Goal: Transaction & Acquisition: Purchase product/service

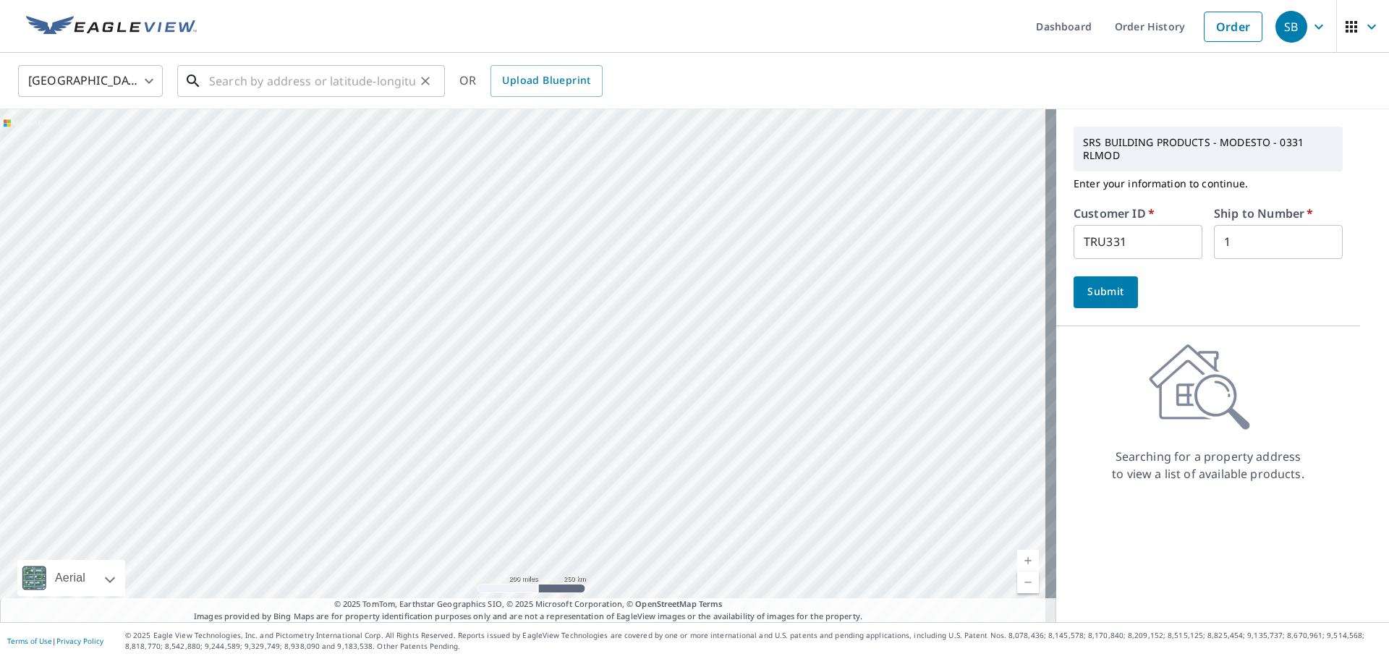
click at [232, 84] on input "text" at bounding box center [312, 81] width 206 height 41
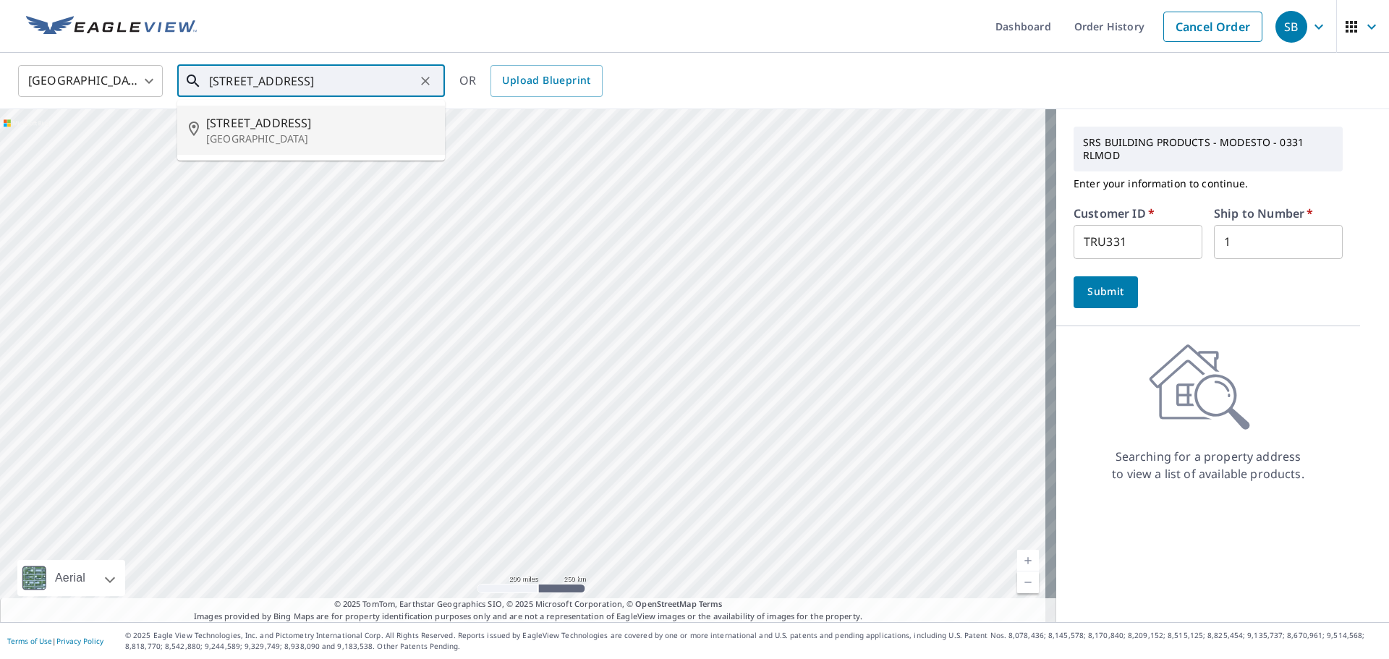
click at [246, 139] on p "[GEOGRAPHIC_DATA]" at bounding box center [319, 139] width 227 height 14
type input "[STREET_ADDRESS]"
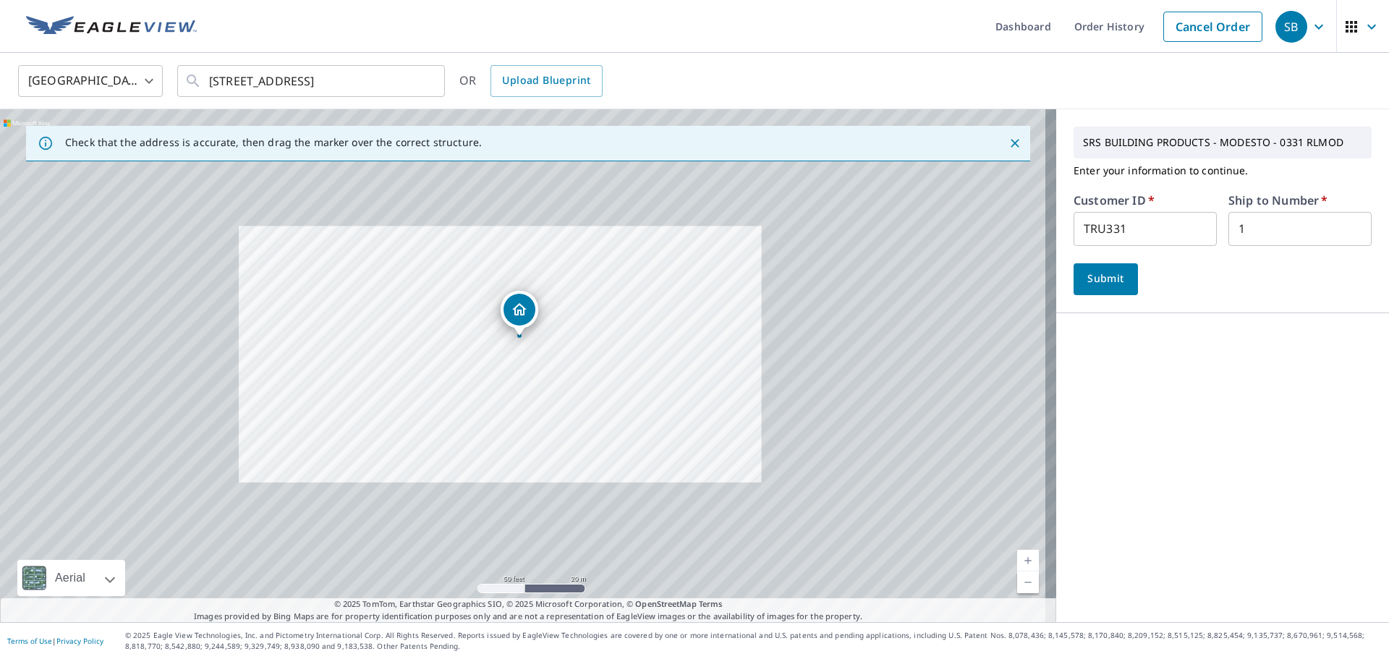
drag, startPoint x: 651, startPoint y: 371, endPoint x: 577, endPoint y: 355, distance: 75.5
click at [577, 355] on div "[STREET_ADDRESS]" at bounding box center [528, 365] width 1056 height 513
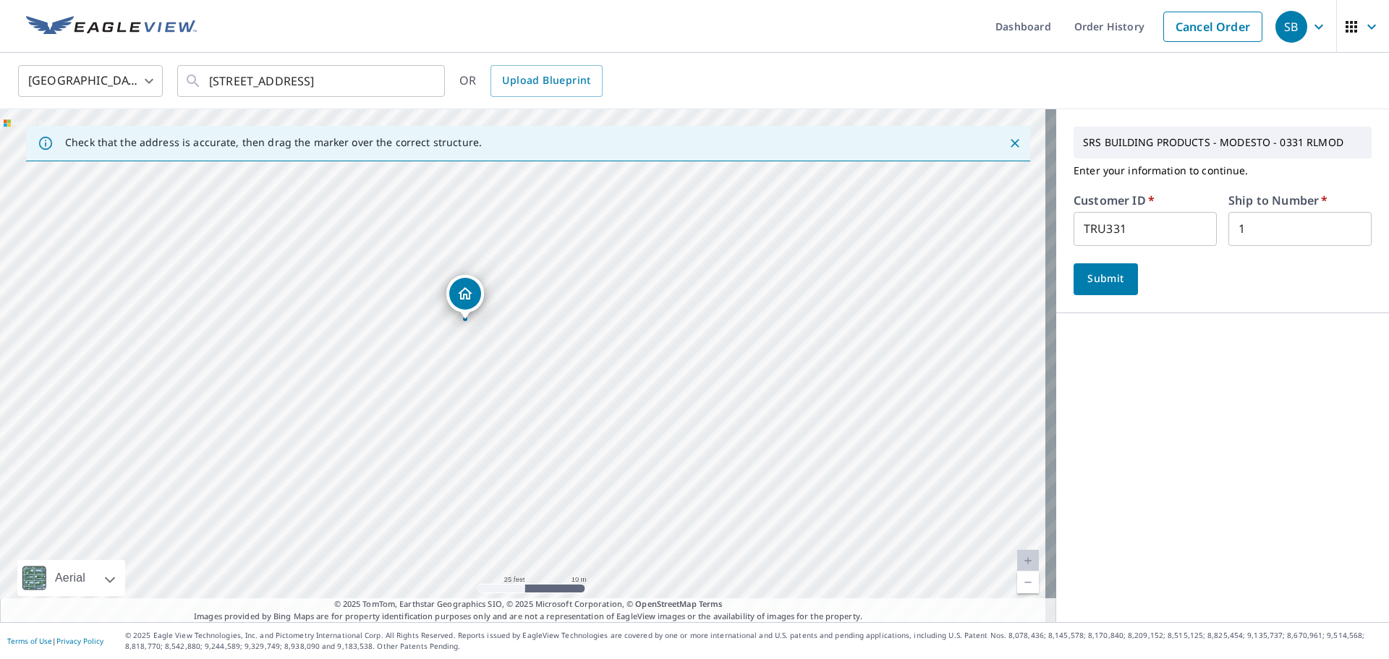
click at [1129, 236] on input "TRU331" at bounding box center [1145, 229] width 143 height 34
click at [1034, 235] on div "Check that the address is accurate, then drag the marker over the correct struc…" at bounding box center [694, 365] width 1389 height 513
paste input "45813690"
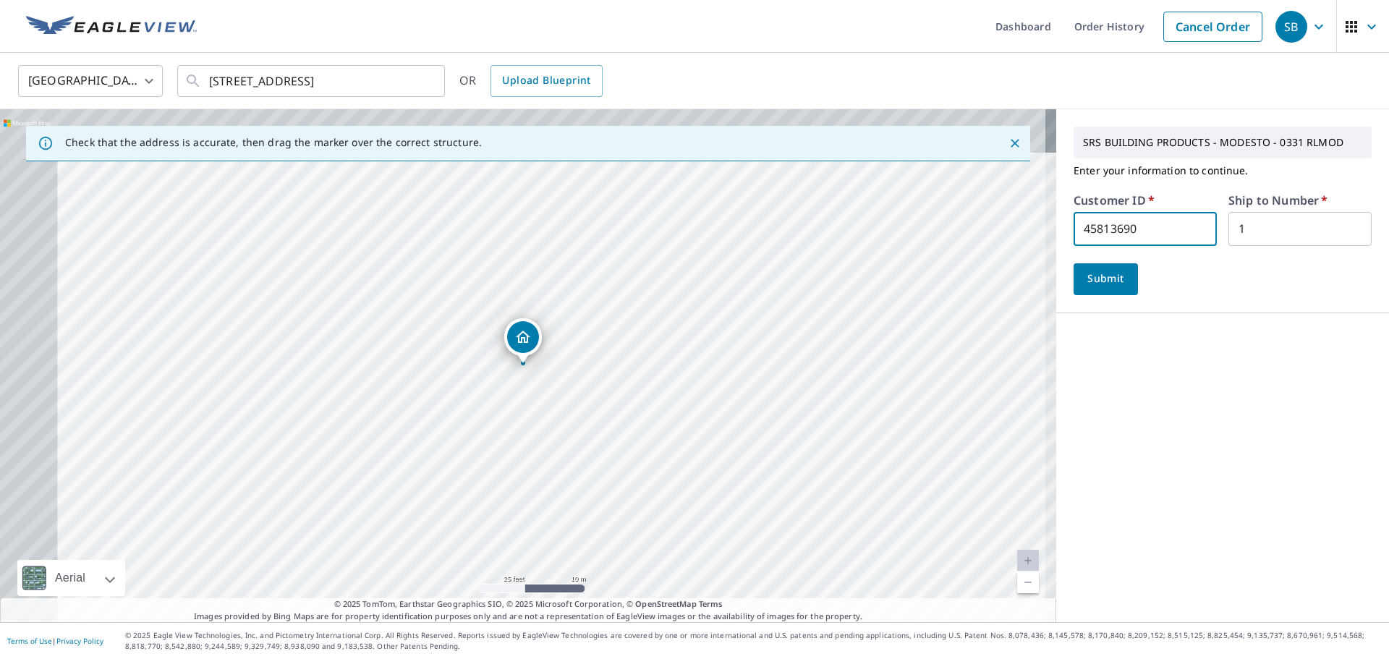
click at [1258, 220] on input "1" at bounding box center [1299, 229] width 143 height 34
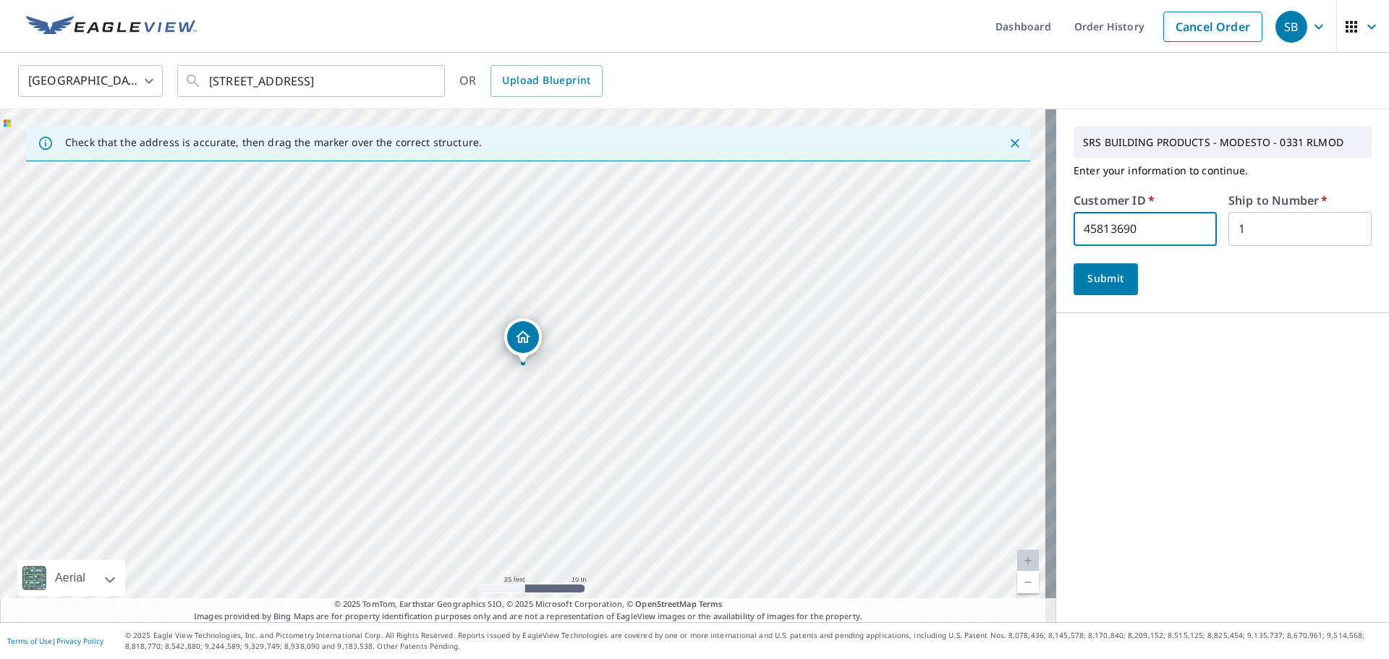
click at [1141, 223] on input "45813690" at bounding box center [1145, 229] width 143 height 34
drag, startPoint x: 1141, startPoint y: 223, endPoint x: 1040, endPoint y: 239, distance: 102.6
click at [1040, 239] on div "Check that the address is accurate, then drag the marker over the correct struc…" at bounding box center [694, 365] width 1389 height 513
paste input "S065121"
type input "S065121"
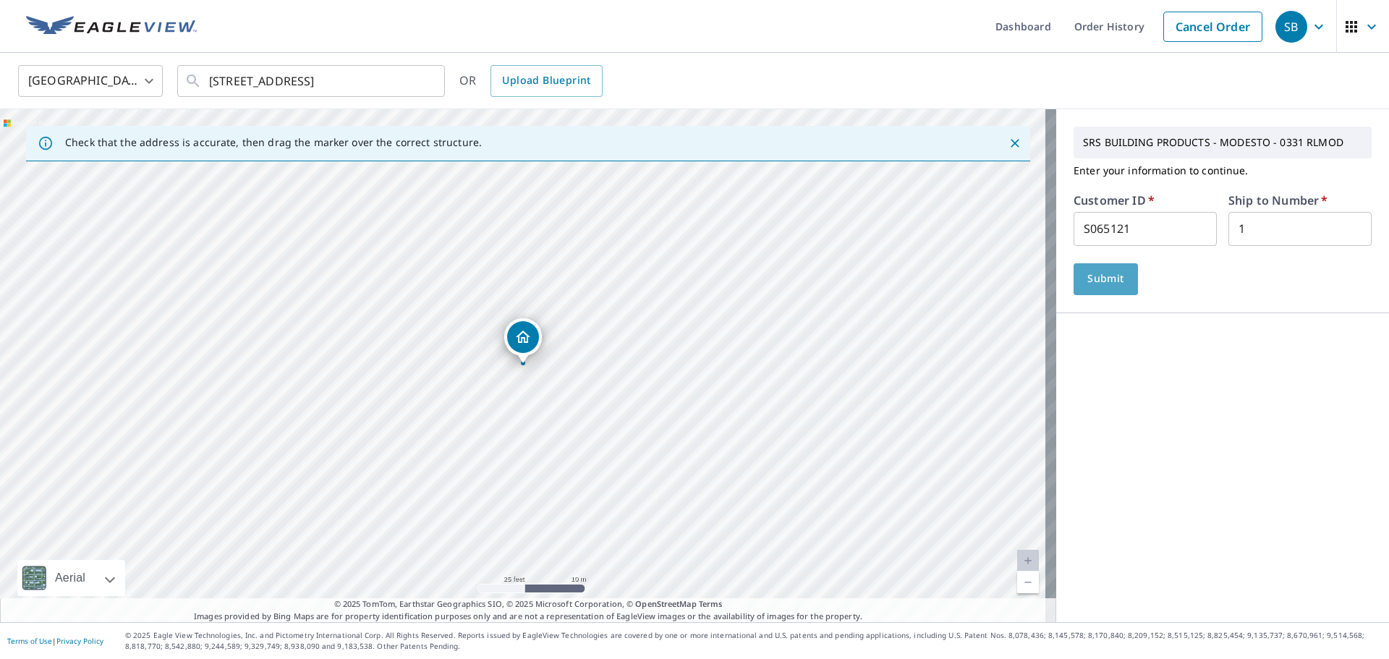
click at [1097, 277] on span "Submit" at bounding box center [1105, 279] width 41 height 18
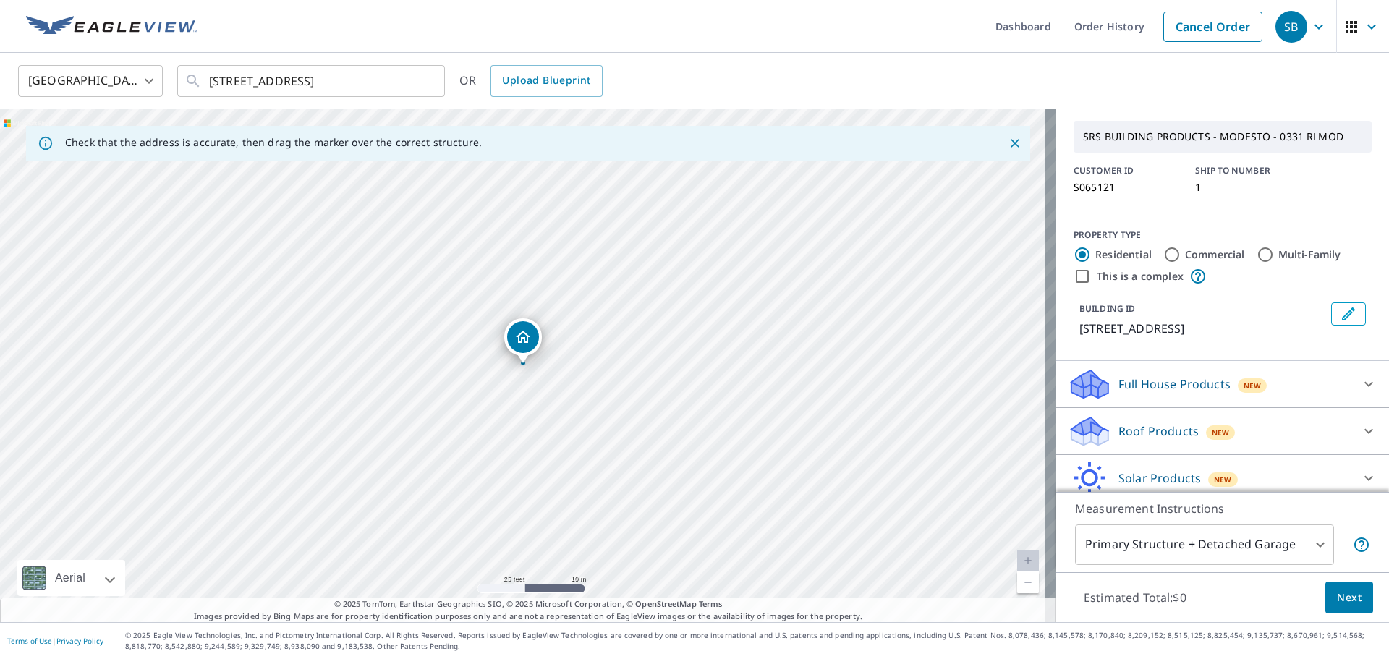
scroll to position [72, 0]
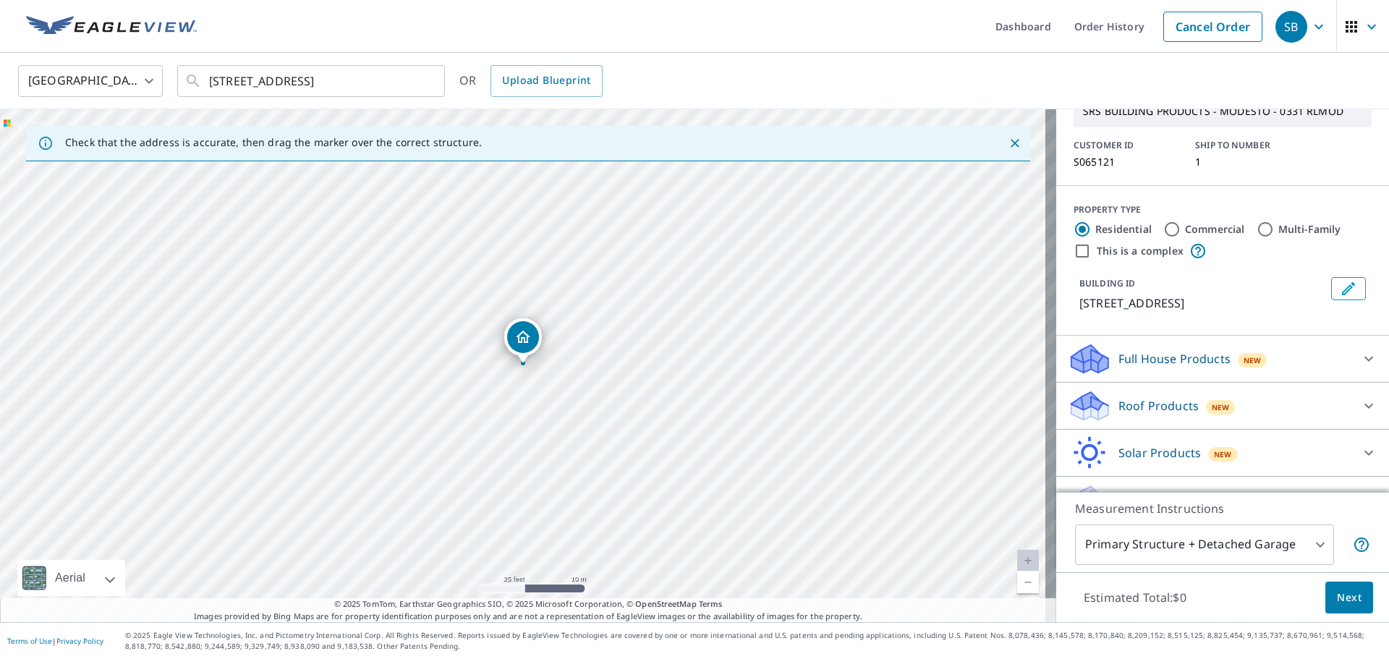
click at [1129, 415] on p "Roof Products" at bounding box center [1158, 405] width 80 height 17
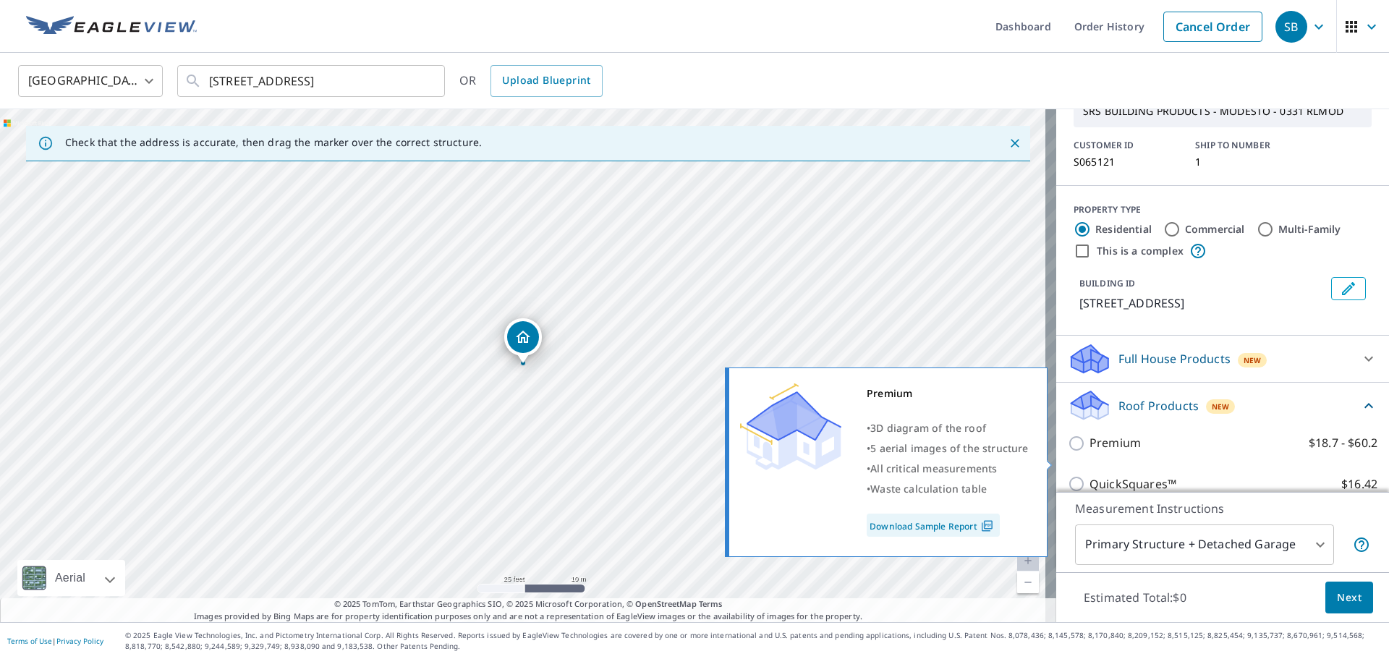
click at [1068, 452] on input "Premium $18.7 - $60.2" at bounding box center [1079, 443] width 22 height 17
checkbox input "true"
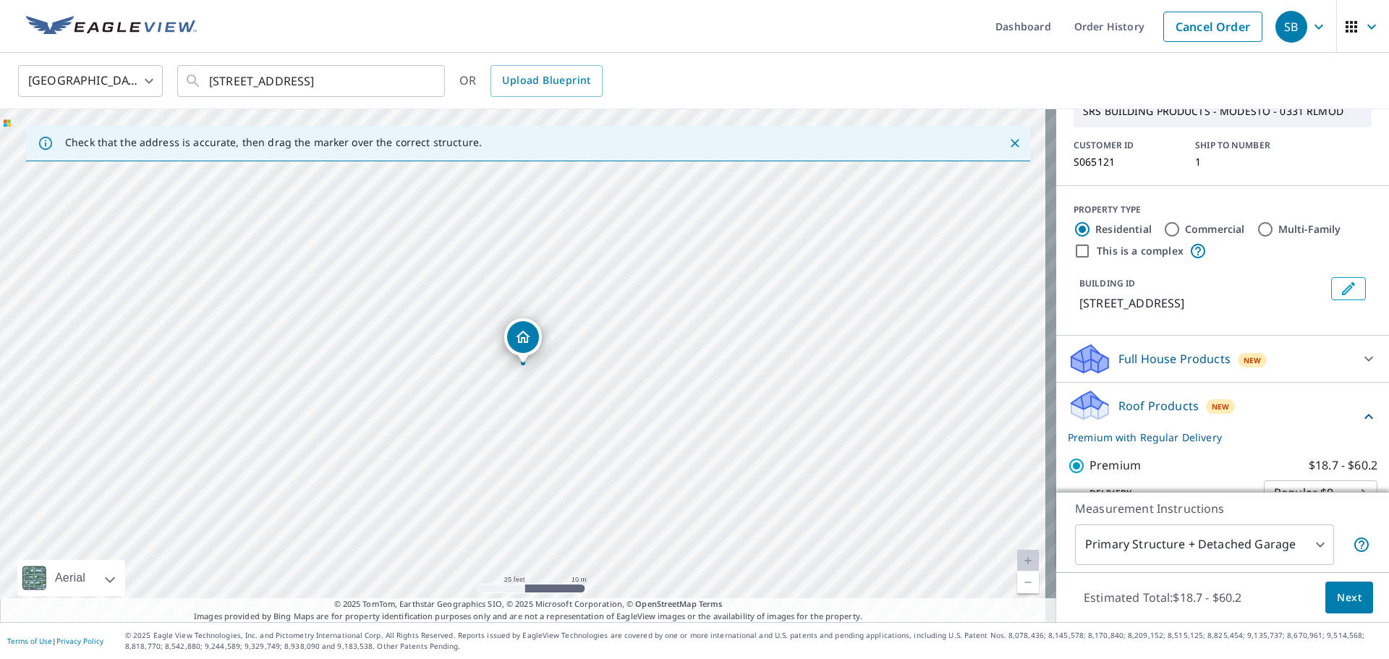
click at [1338, 600] on span "Next" at bounding box center [1349, 598] width 25 height 18
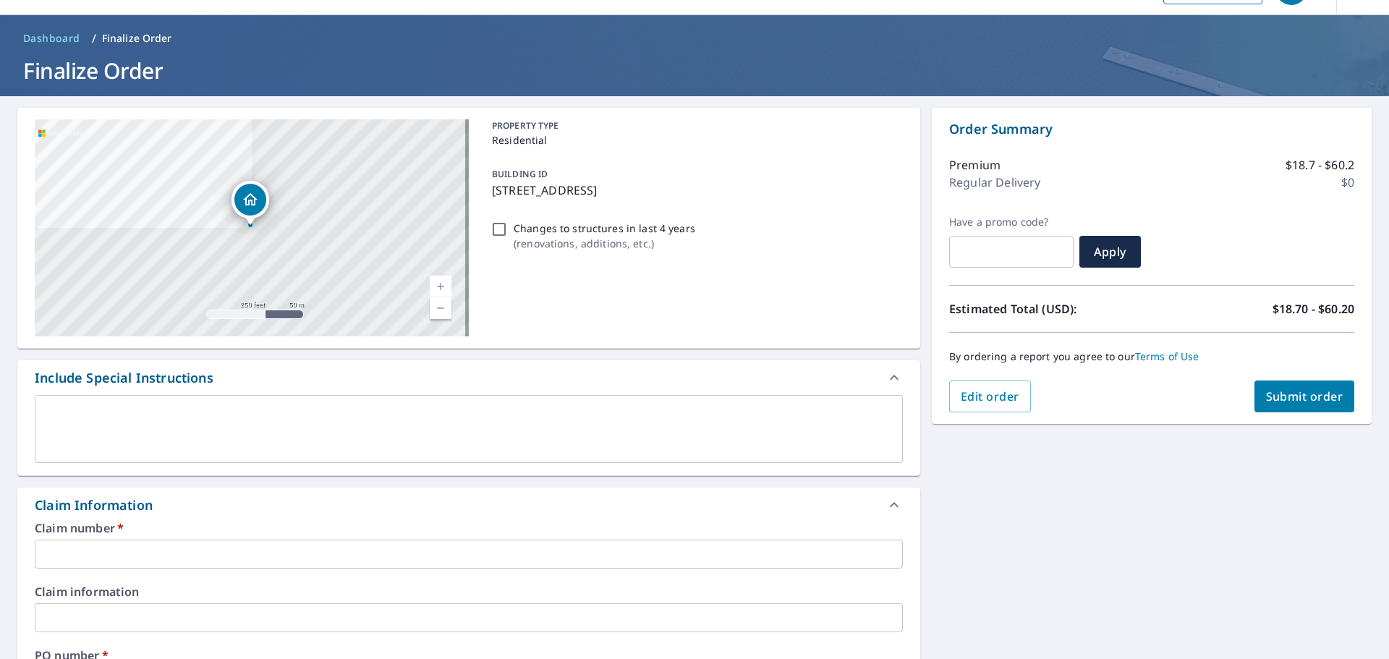
scroll to position [72, 0]
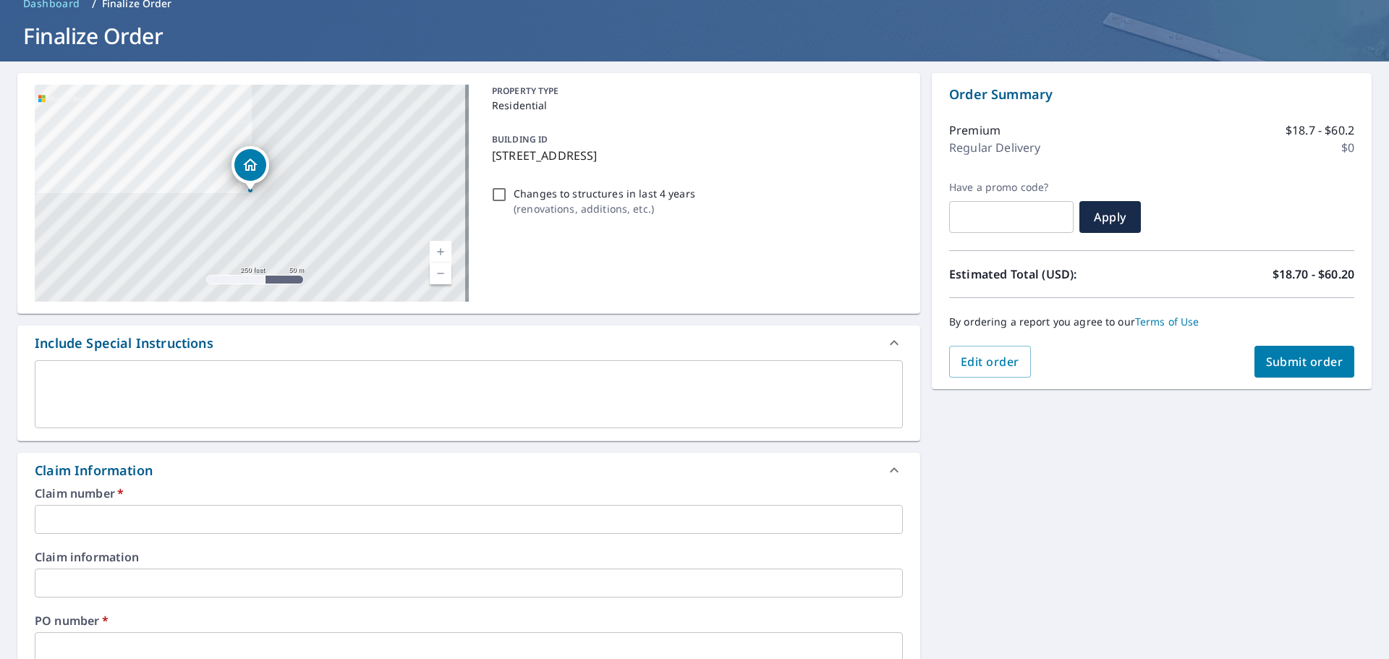
click at [66, 518] on input "text" at bounding box center [469, 519] width 868 height 29
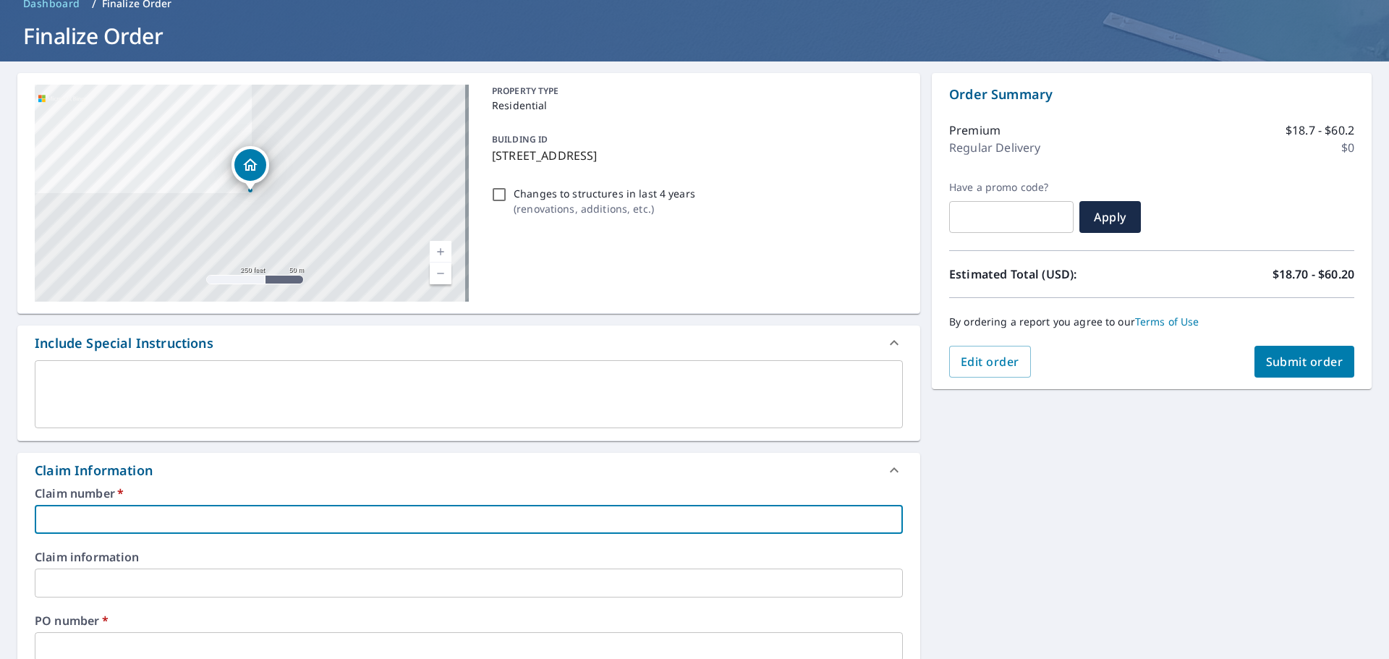
type input "1"
checkbox input "true"
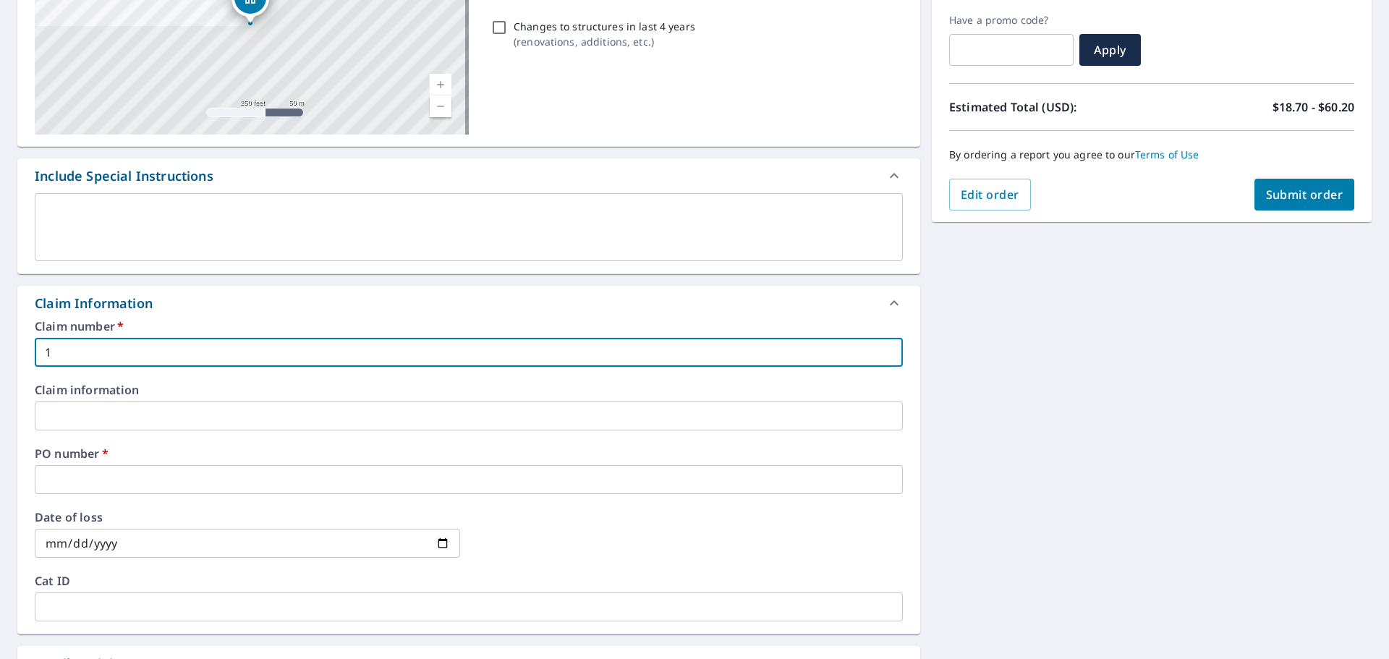
scroll to position [289, 0]
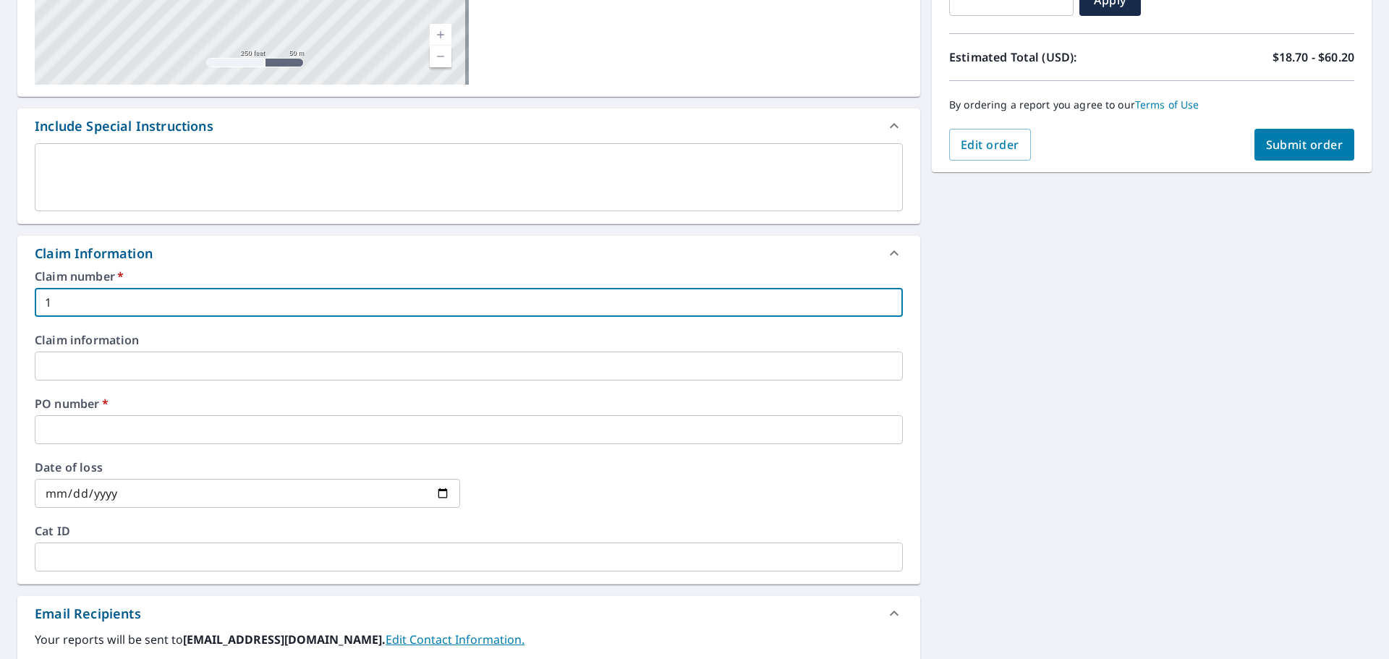
type input "1"
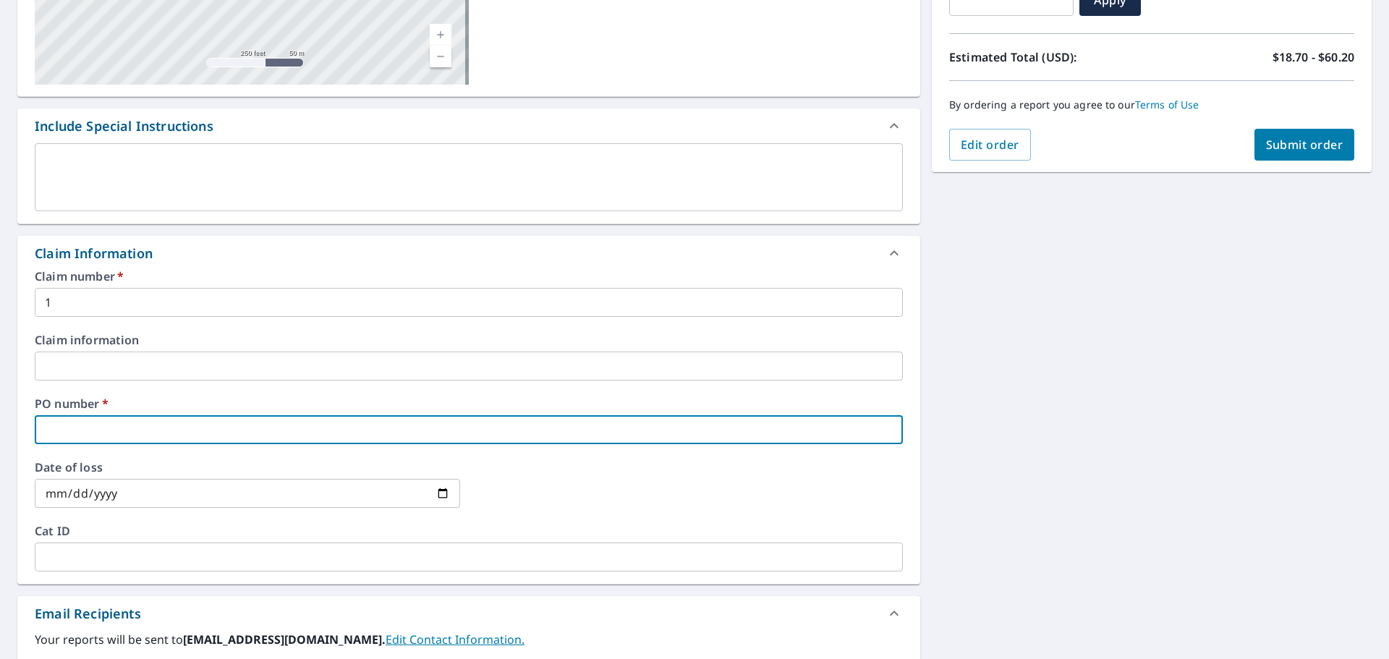
click at [56, 433] on input "text" at bounding box center [469, 429] width 868 height 29
paste input "S065121"
type input "S065121"
checkbox input "true"
click at [93, 422] on input "S065121" at bounding box center [469, 429] width 868 height 29
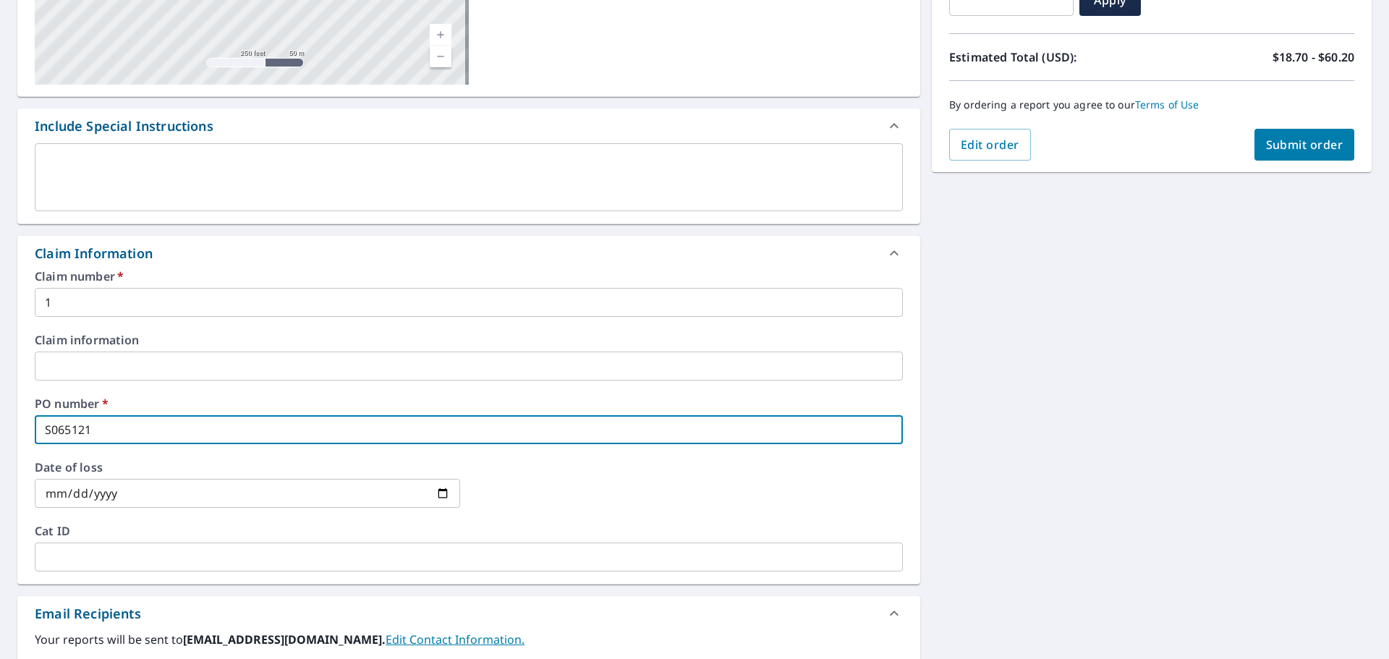
drag, startPoint x: 93, startPoint y: 422, endPoint x: 19, endPoint y: 438, distance: 75.5
click at [20, 438] on div "Claim number   * 1 ​ Claim information ​ PO number   * S065121 ​ Date of loss ​…" at bounding box center [468, 427] width 903 height 313
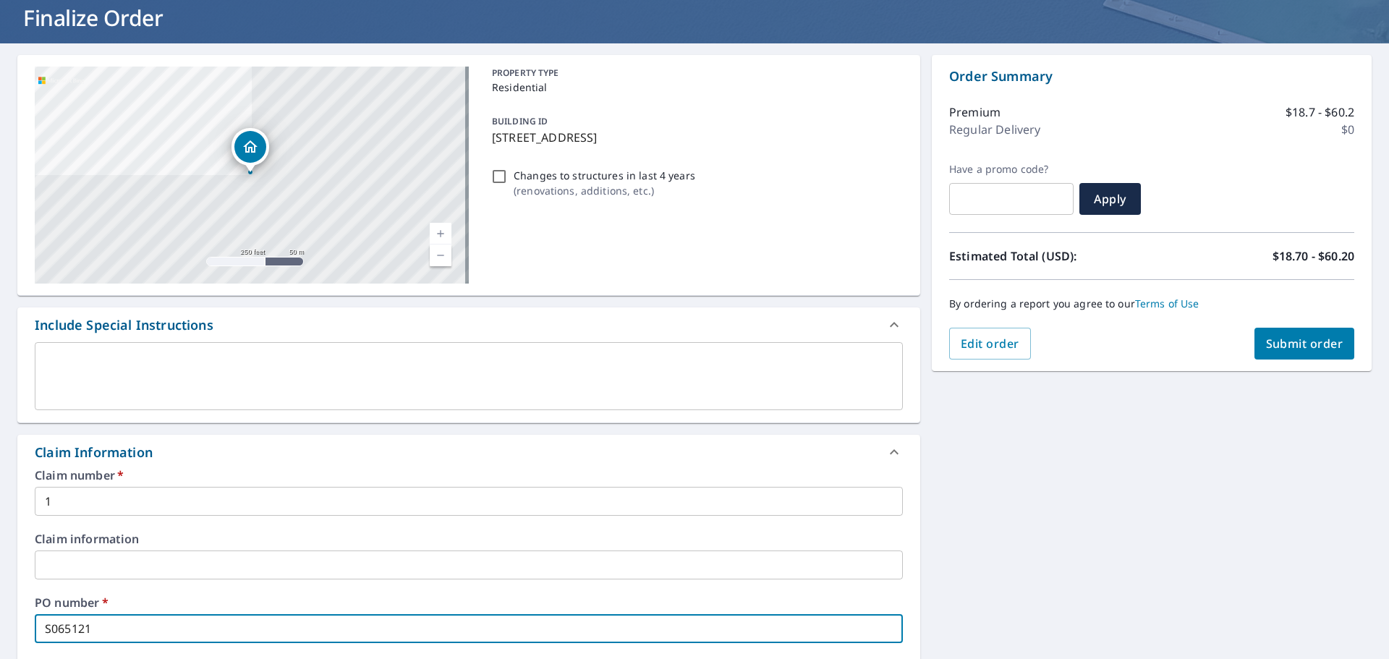
scroll to position [72, 0]
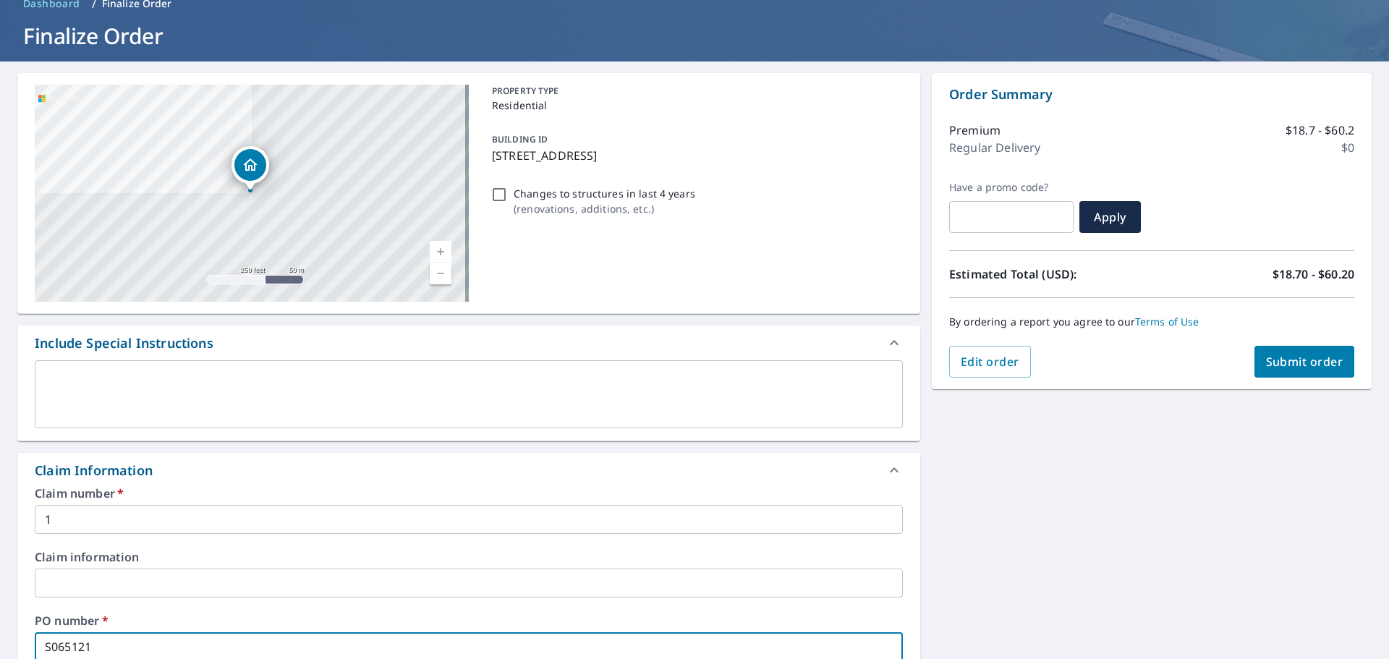
type input "1"
checkbox input "true"
type input "12"
checkbox input "true"
type input "122"
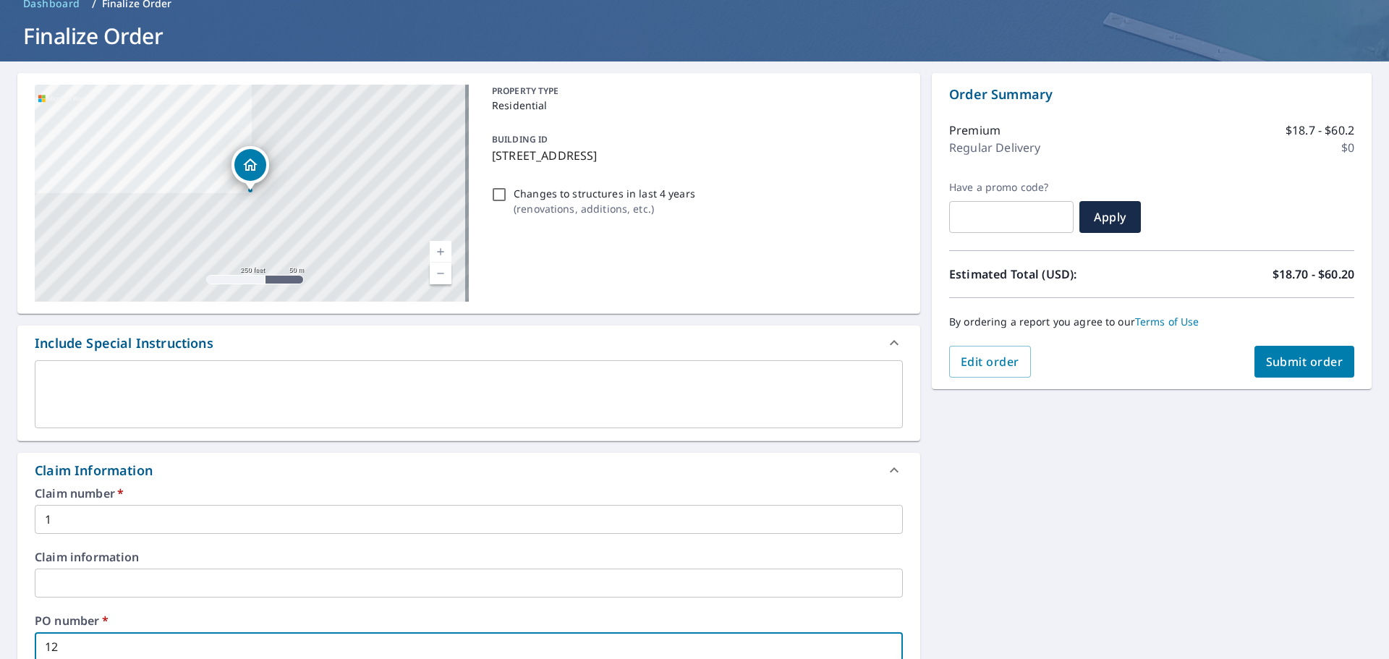
checkbox input "true"
type input "1226"
checkbox input "true"
type input "122"
checkbox input "true"
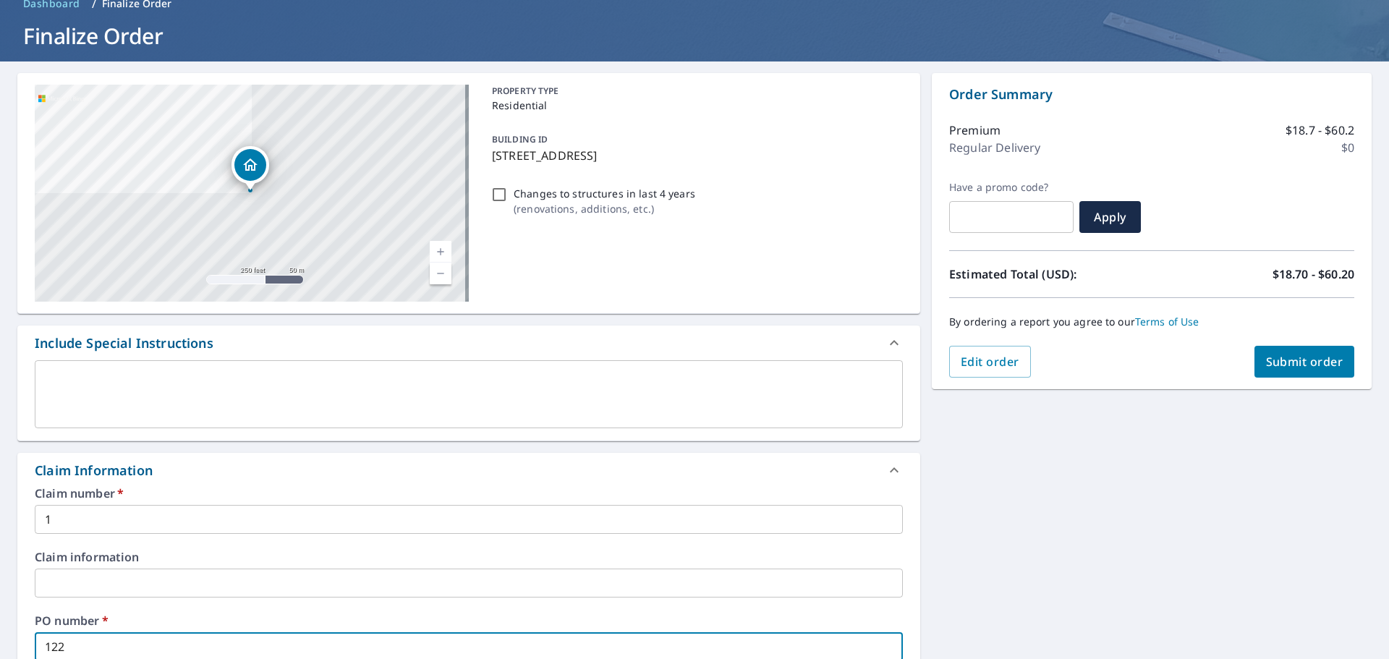
type input "12"
checkbox input "true"
type input "126"
checkbox input "true"
type input "126"
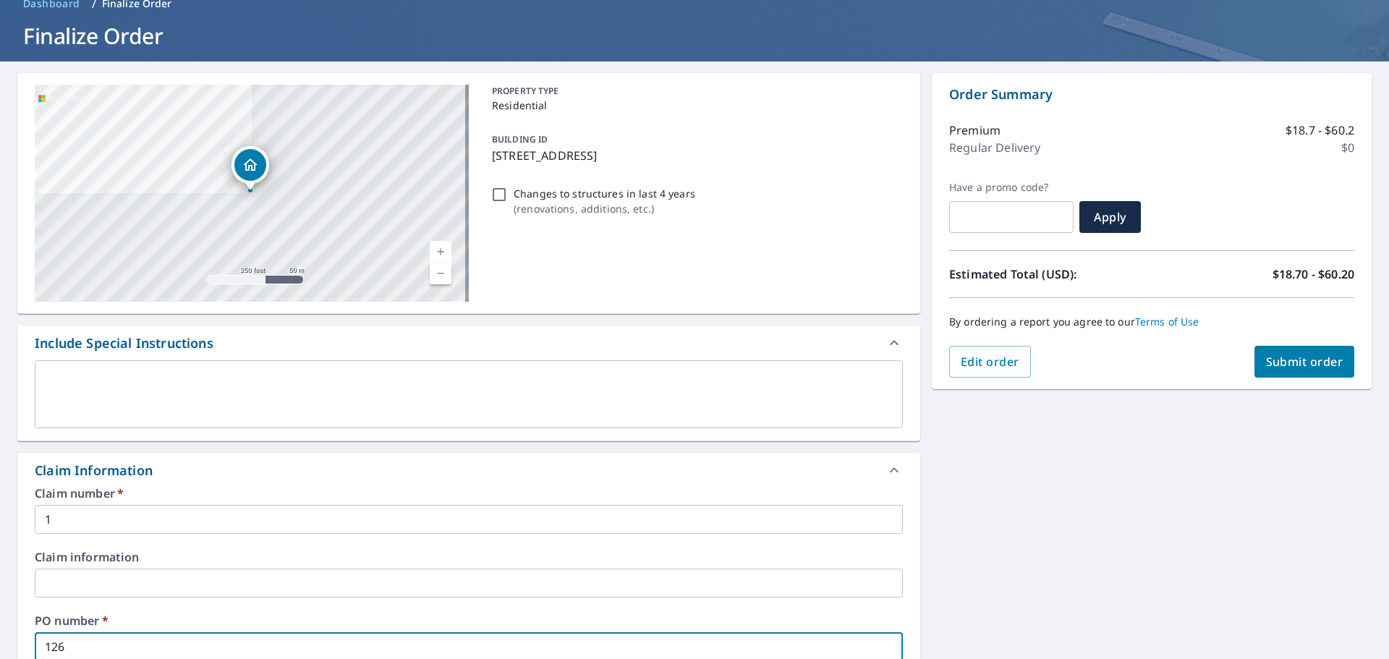
checkbox input "true"
type input "126 C"
checkbox input "true"
type input "126 CA"
checkbox input "true"
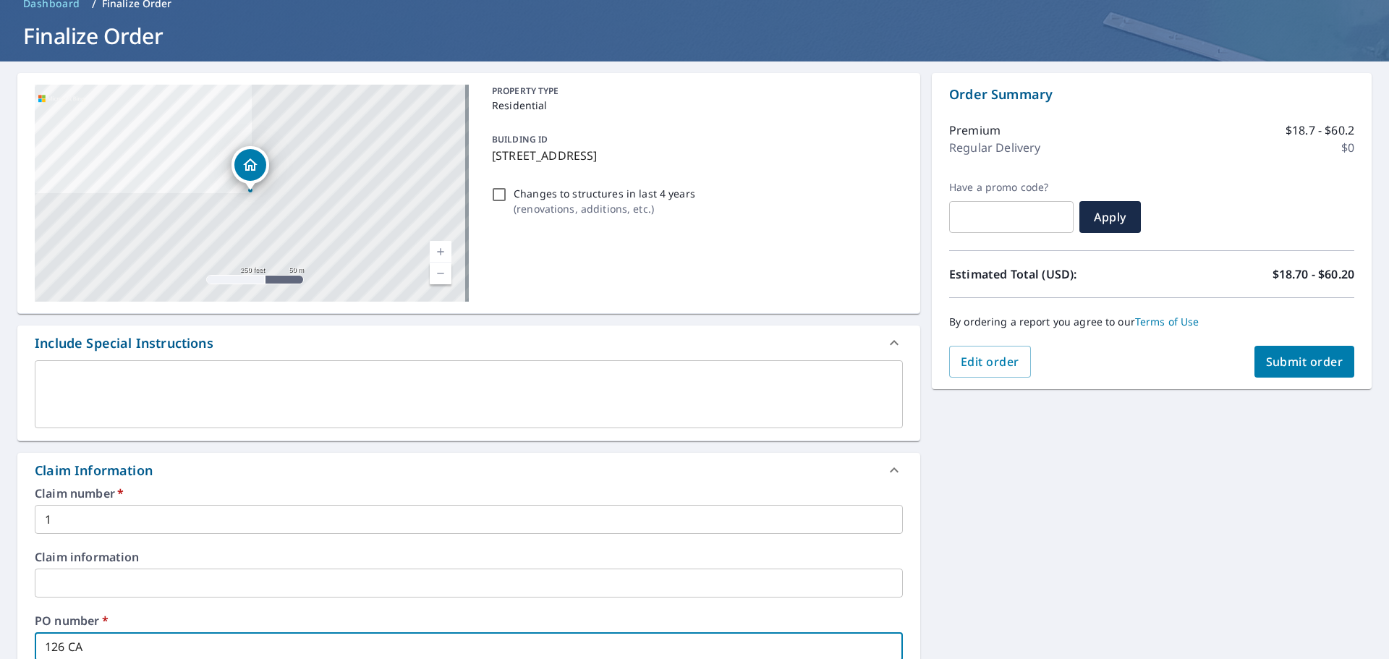
type input "126 CAL"
checkbox input "true"
type input "126 CALE"
checkbox input "true"
type input "126 CALED"
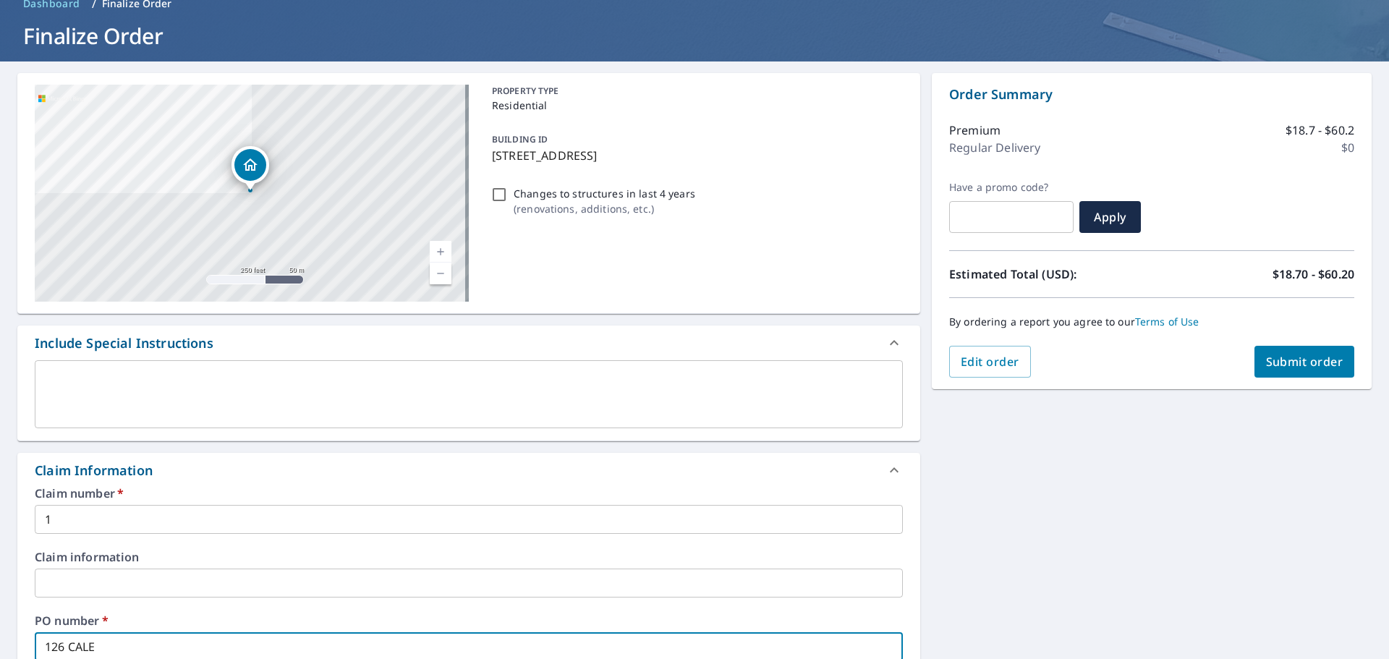
checkbox input "true"
type input "126 CALEDO"
checkbox input "true"
type input "126 CALEDON"
checkbox input "true"
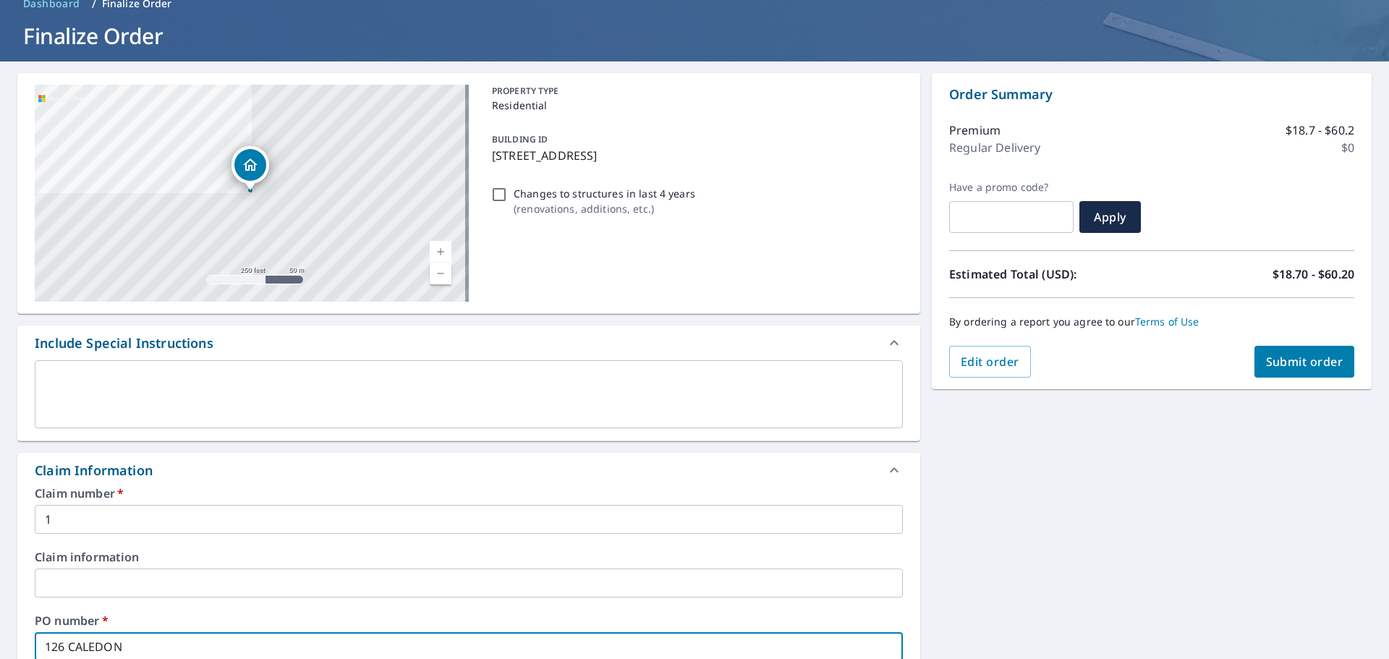
type input "126 CALEDONI"
checkbox input "true"
type input "126 CALEDONIA"
checkbox input "true"
type input "126 CALEDONIA"
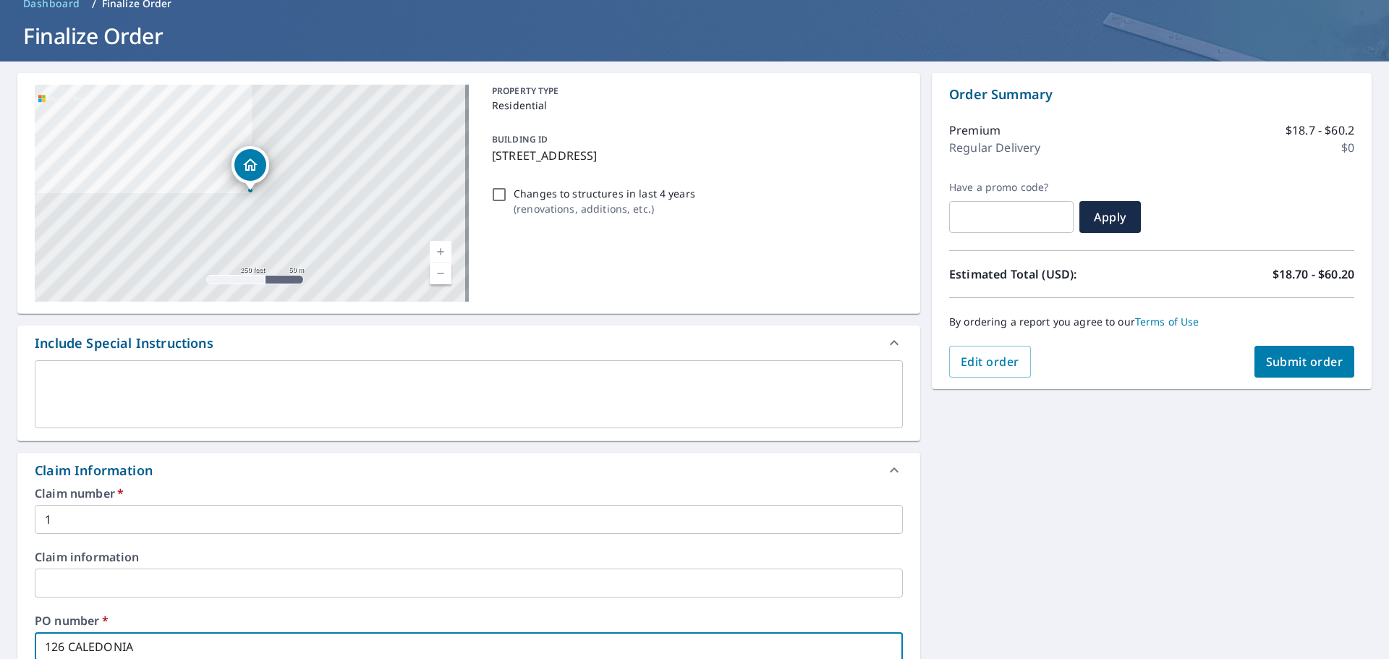
checkbox input "true"
type input "126 CALEDONIA A"
checkbox input "true"
type input "[STREET_ADDRESS]"
checkbox input "true"
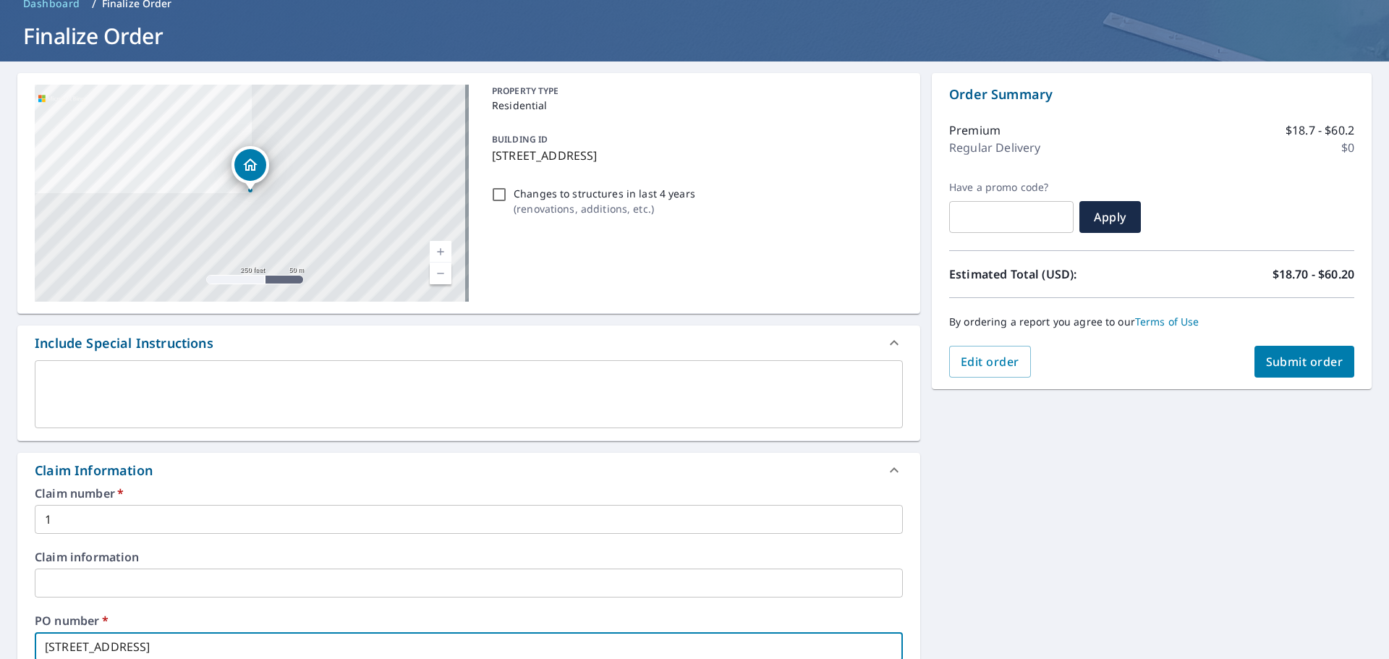
type input "[STREET_ADDRESS]"
checkbox input "true"
type input "[STREET_ADDRESS]"
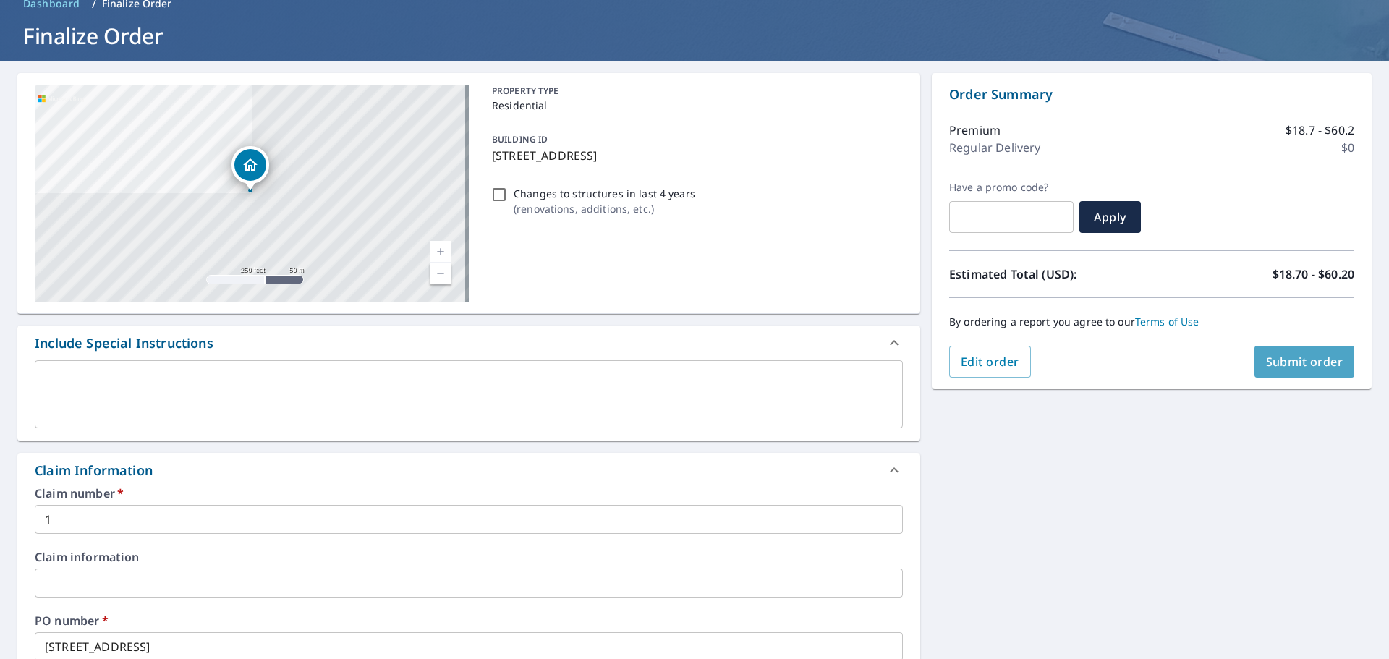
click at [1275, 370] on button "Submit order" at bounding box center [1304, 362] width 101 height 32
checkbox input "true"
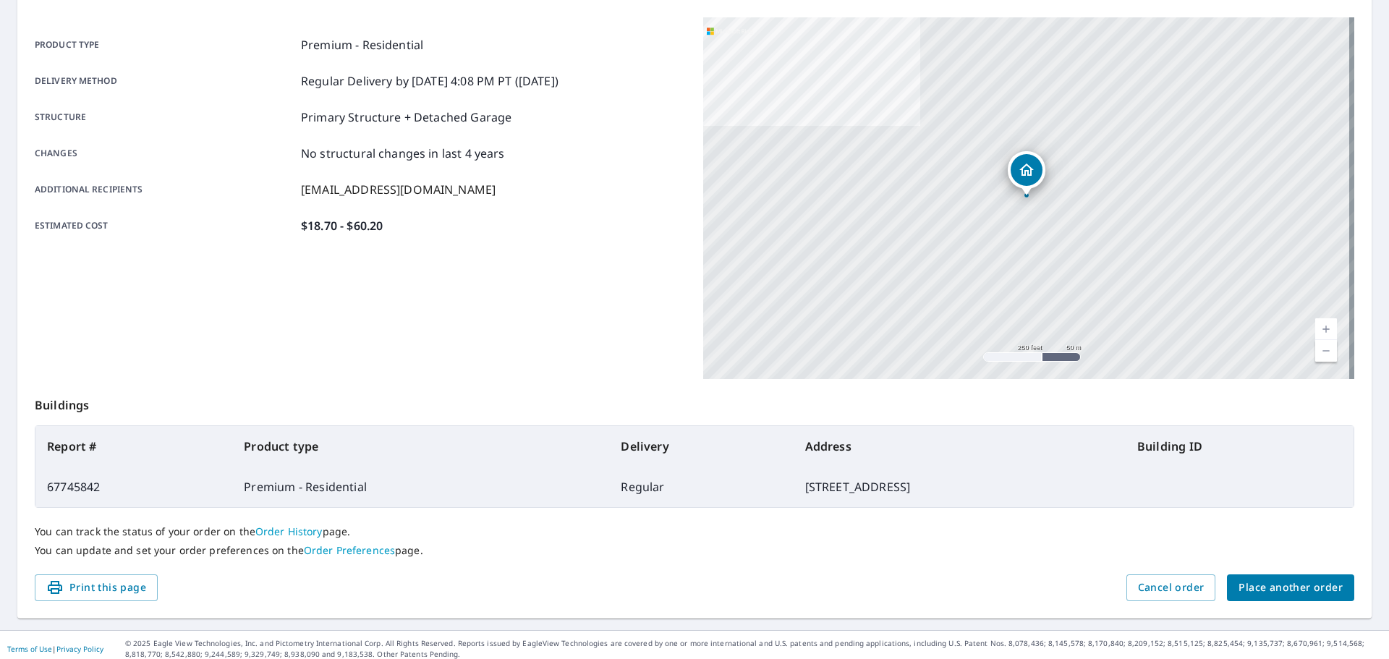
scroll to position [192, 0]
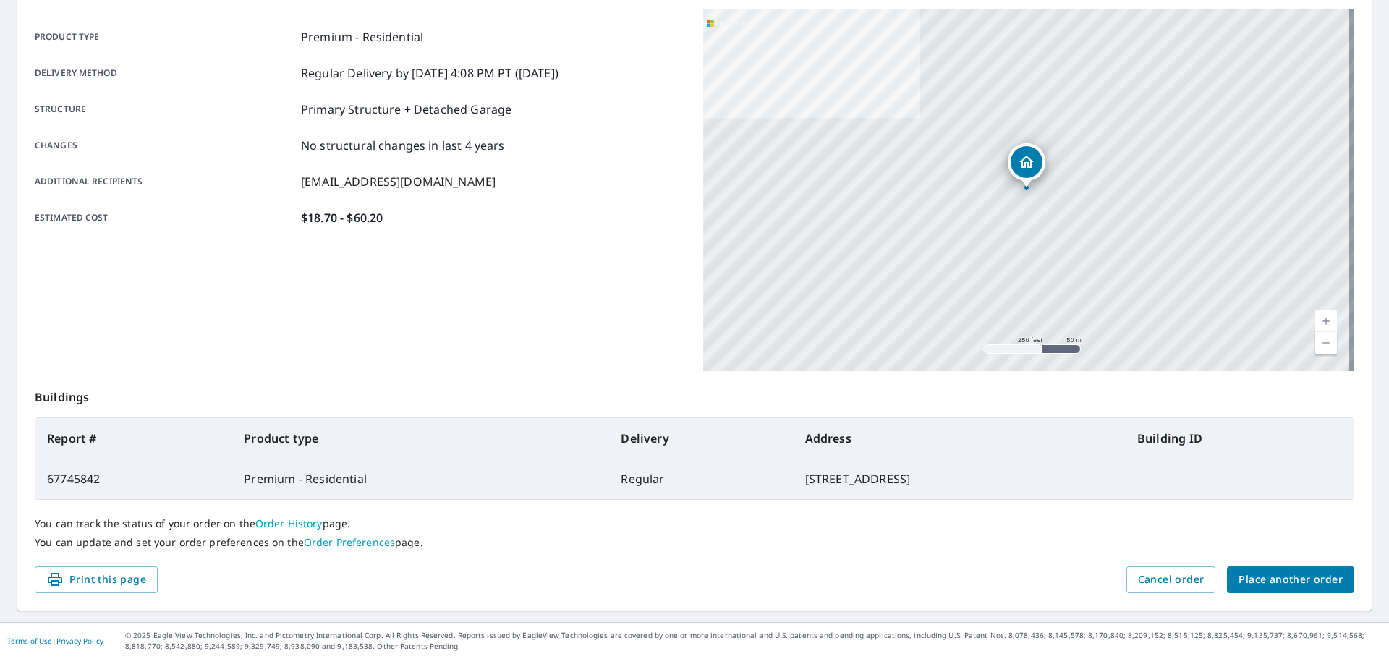
click at [1259, 577] on span "Place another order" at bounding box center [1290, 580] width 104 height 18
